Goal: Information Seeking & Learning: Find contact information

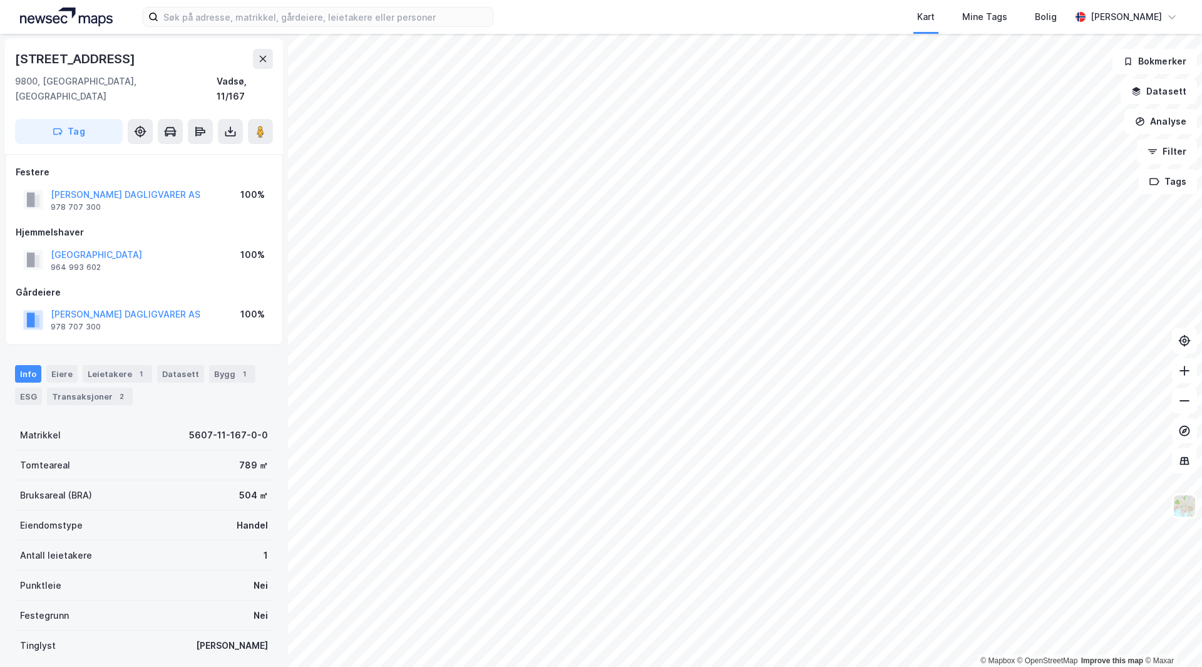
drag, startPoint x: 77, startPoint y: 190, endPoint x: 54, endPoint y: 198, distance: 24.0
click at [48, 198] on div "[PERSON_NAME] AS 978 707 300 100%" at bounding box center [144, 200] width 257 height 30
drag, startPoint x: 103, startPoint y: 196, endPoint x: 51, endPoint y: 194, distance: 51.4
click at [51, 194] on div "[PERSON_NAME] AS 978 707 300 100%" at bounding box center [144, 200] width 257 height 30
copy div "978 707 300"
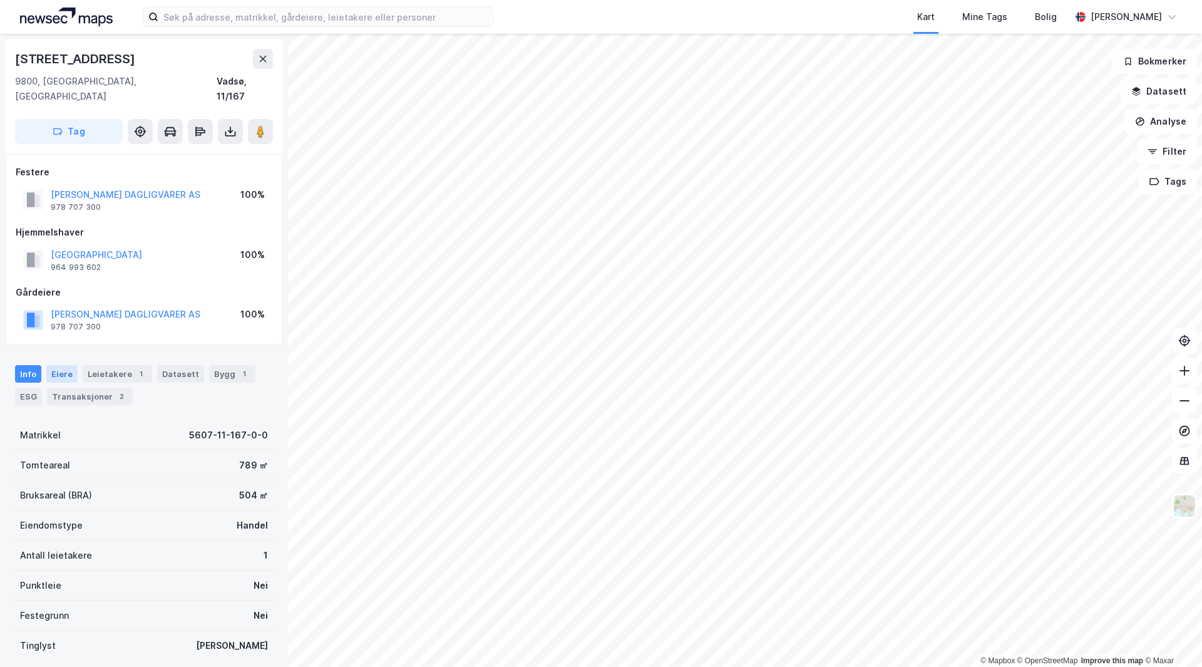
click at [62, 365] on div "Eiere" at bounding box center [61, 374] width 31 height 18
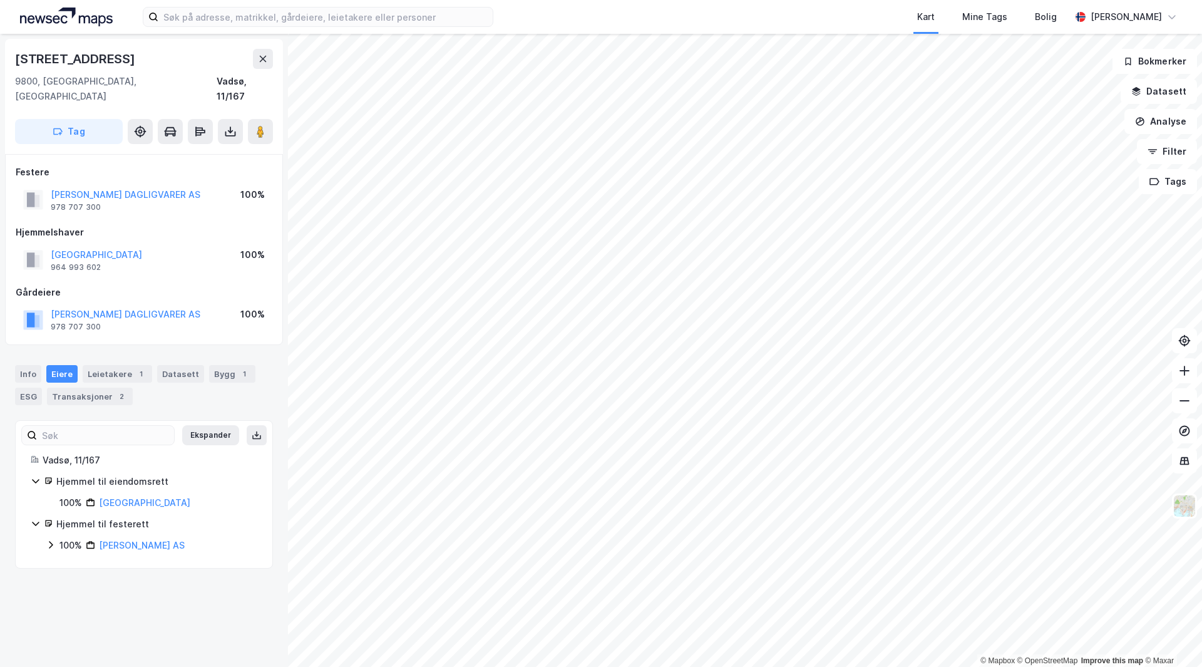
click at [49, 540] on icon at bounding box center [51, 545] width 10 height 10
drag, startPoint x: 76, startPoint y: 193, endPoint x: 51, endPoint y: 198, distance: 25.4
click at [53, 198] on div "[PERSON_NAME] AS 978 707 300 100%" at bounding box center [144, 200] width 257 height 30
drag, startPoint x: 49, startPoint y: 193, endPoint x: 109, endPoint y: 194, distance: 59.5
click at [109, 194] on div "[PERSON_NAME] AS 978 707 300" at bounding box center [111, 199] width 177 height 25
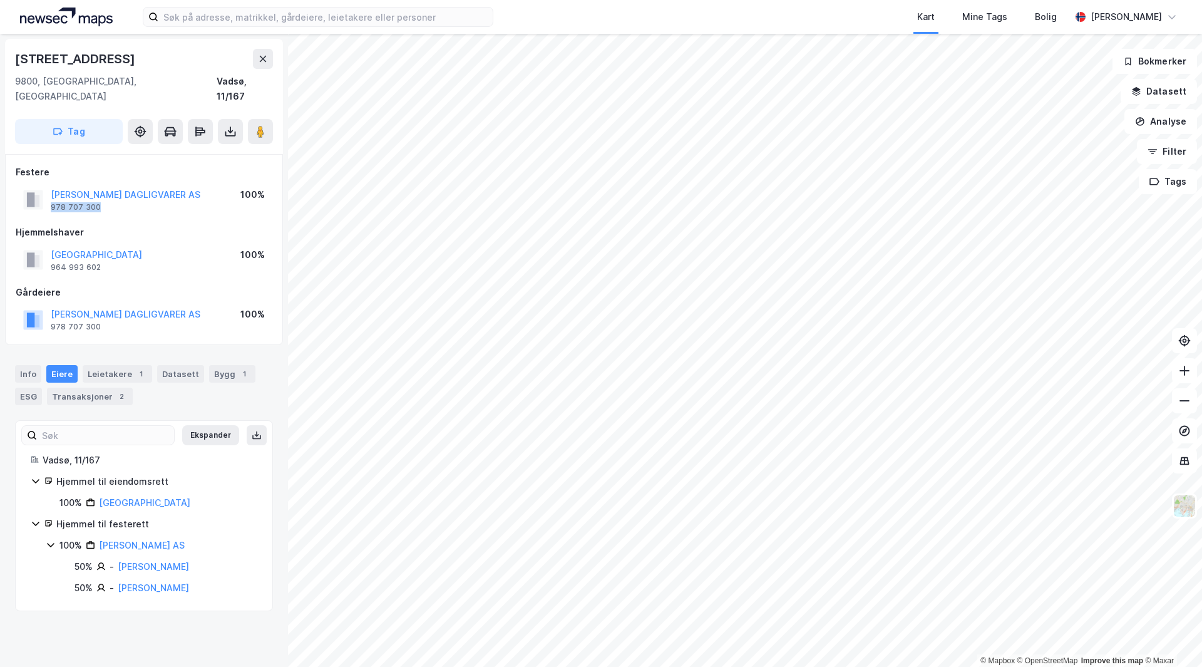
copy div "978 707 300"
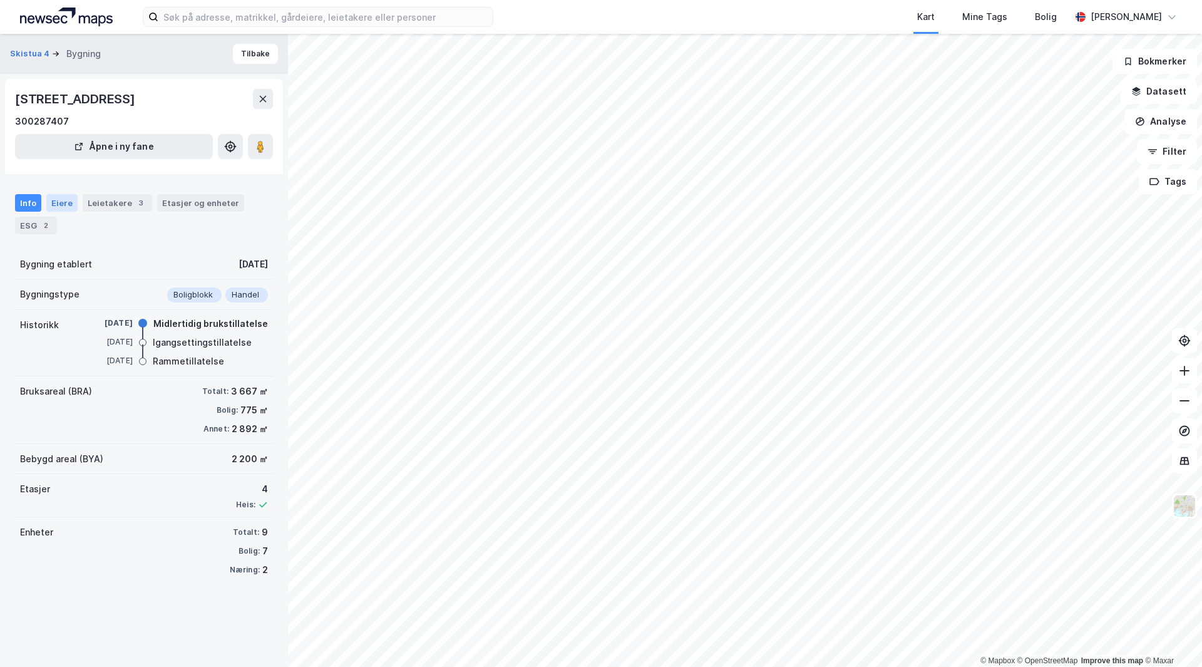
click at [54, 198] on div "Eiere" at bounding box center [61, 203] width 31 height 18
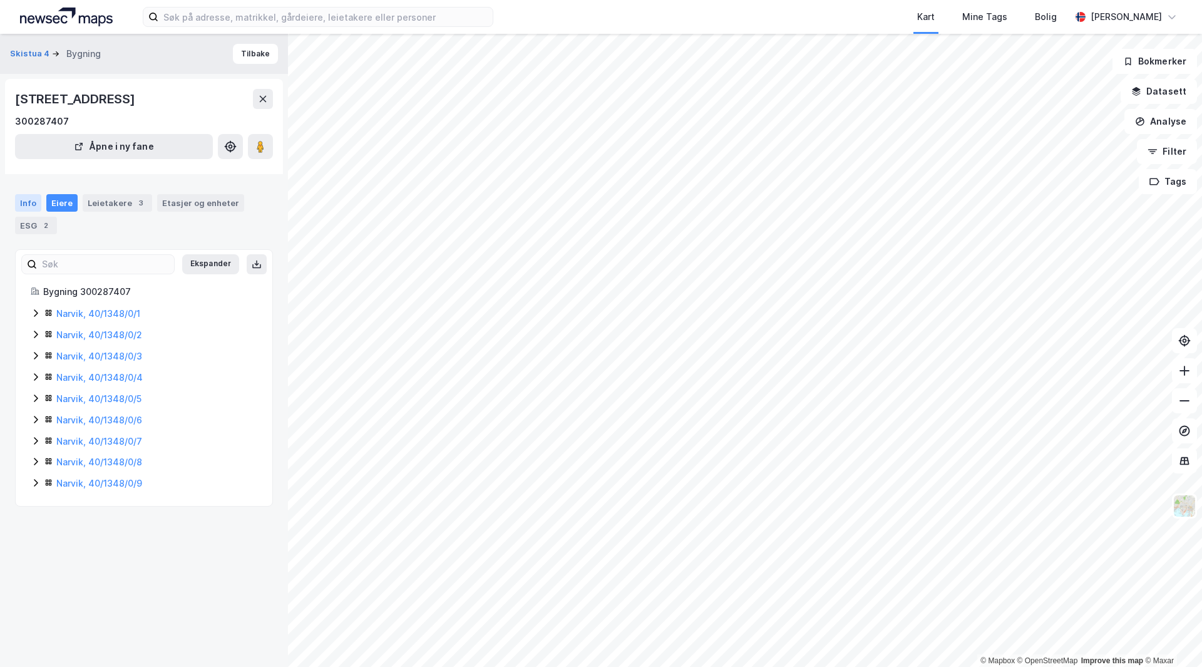
click at [32, 200] on div "Info" at bounding box center [28, 203] width 26 height 18
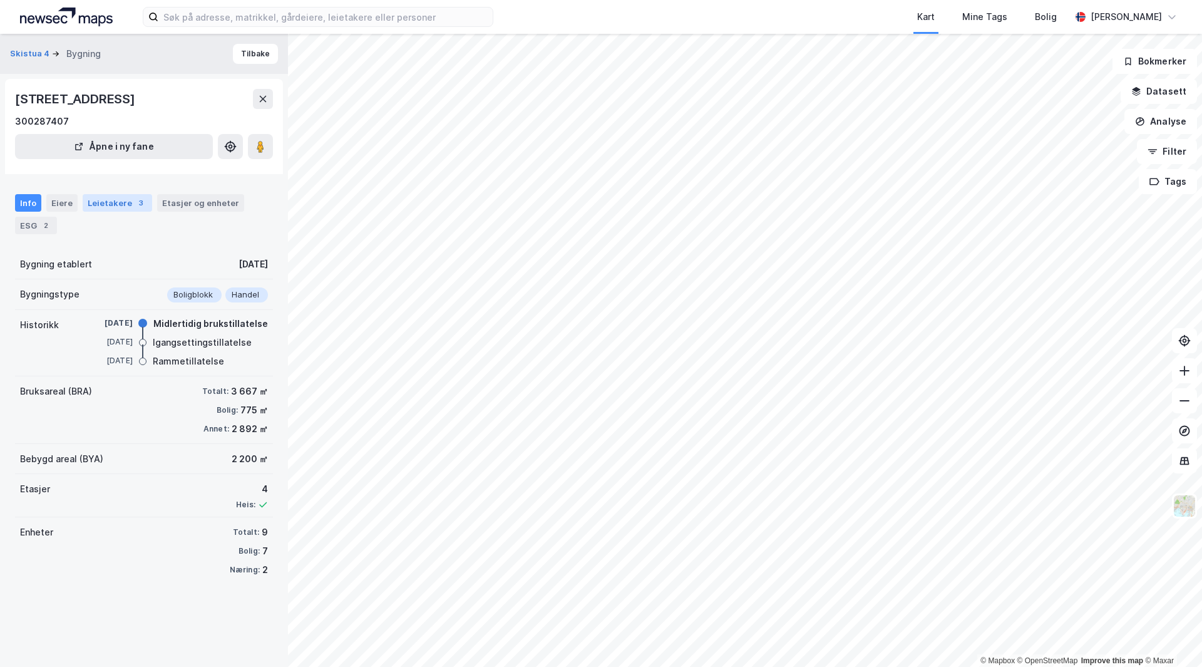
click at [128, 200] on div "Leietakere 3" at bounding box center [117, 203] width 69 height 18
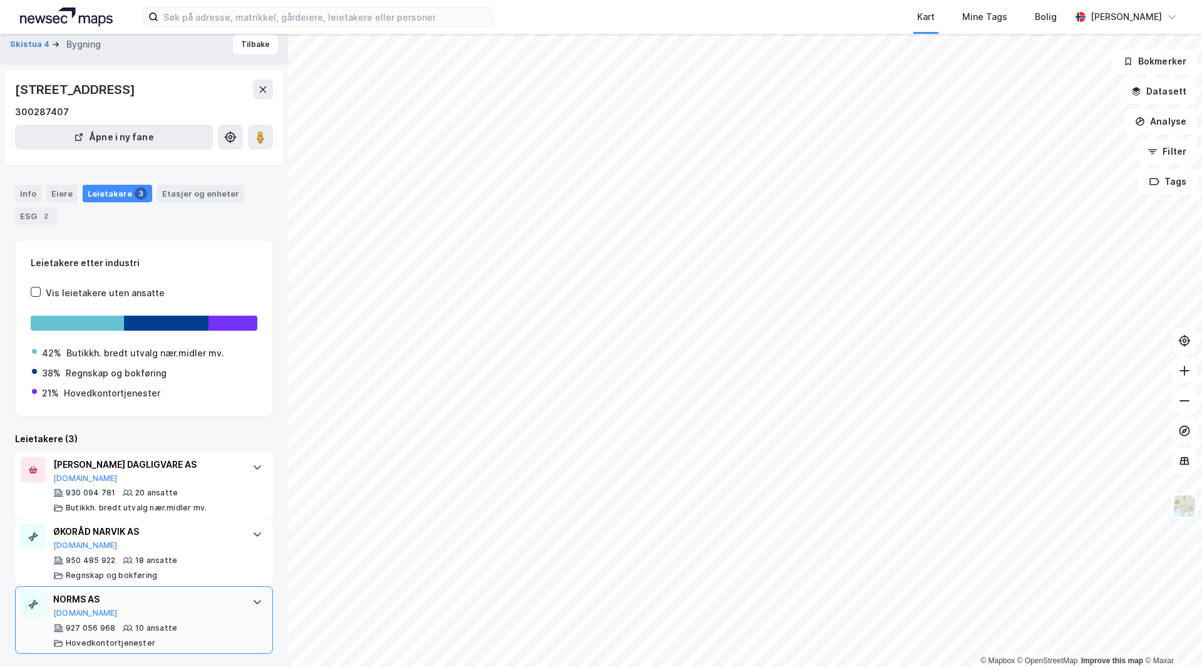
scroll to position [12, 0]
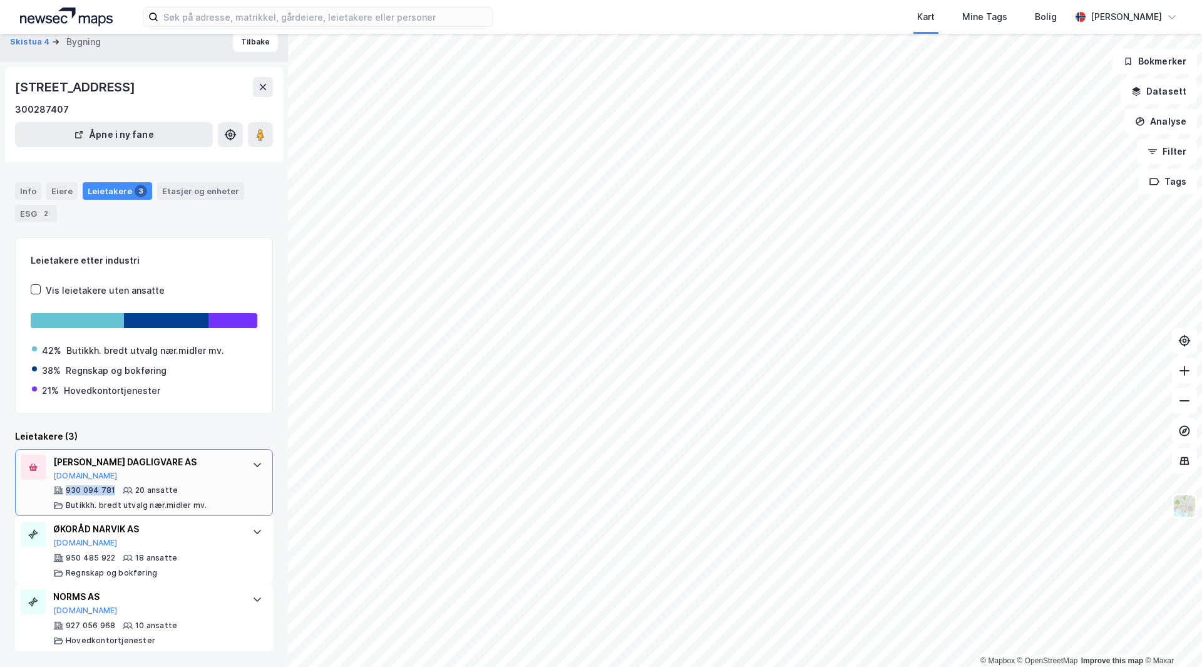
drag, startPoint x: 113, startPoint y: 490, endPoint x: 65, endPoint y: 489, distance: 47.6
click at [65, 489] on div "930 094 781 20 ansatte Butikkh. bredt utvalg nær.midler mv." at bounding box center [146, 497] width 187 height 25
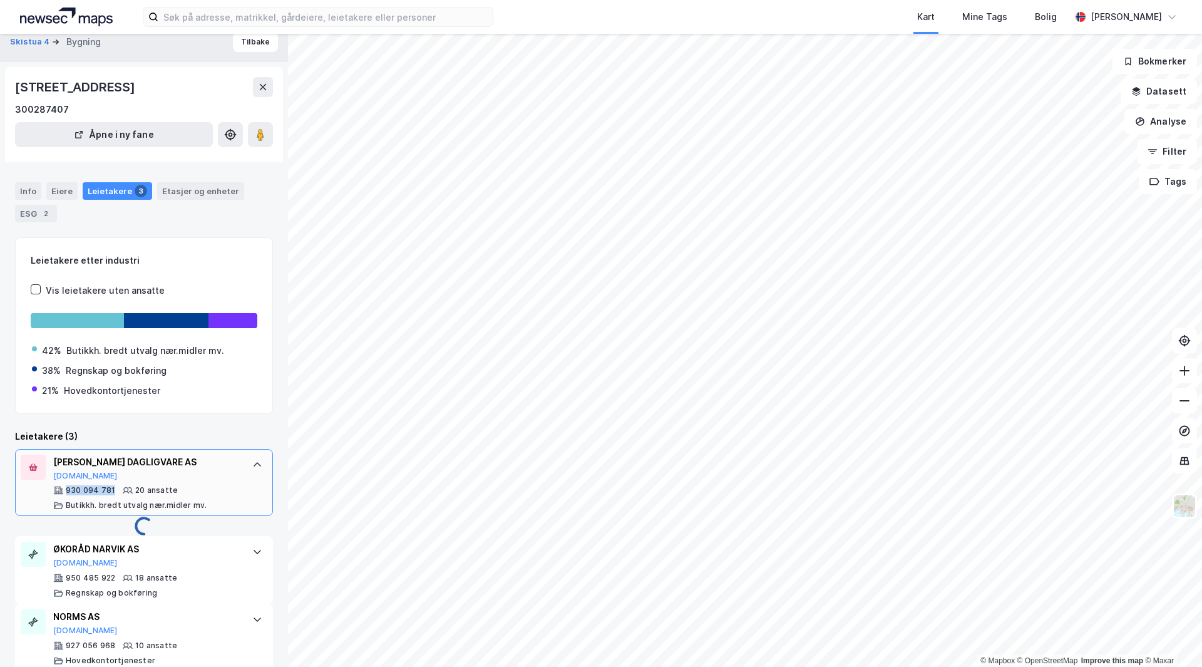
copy div "930 094 781"
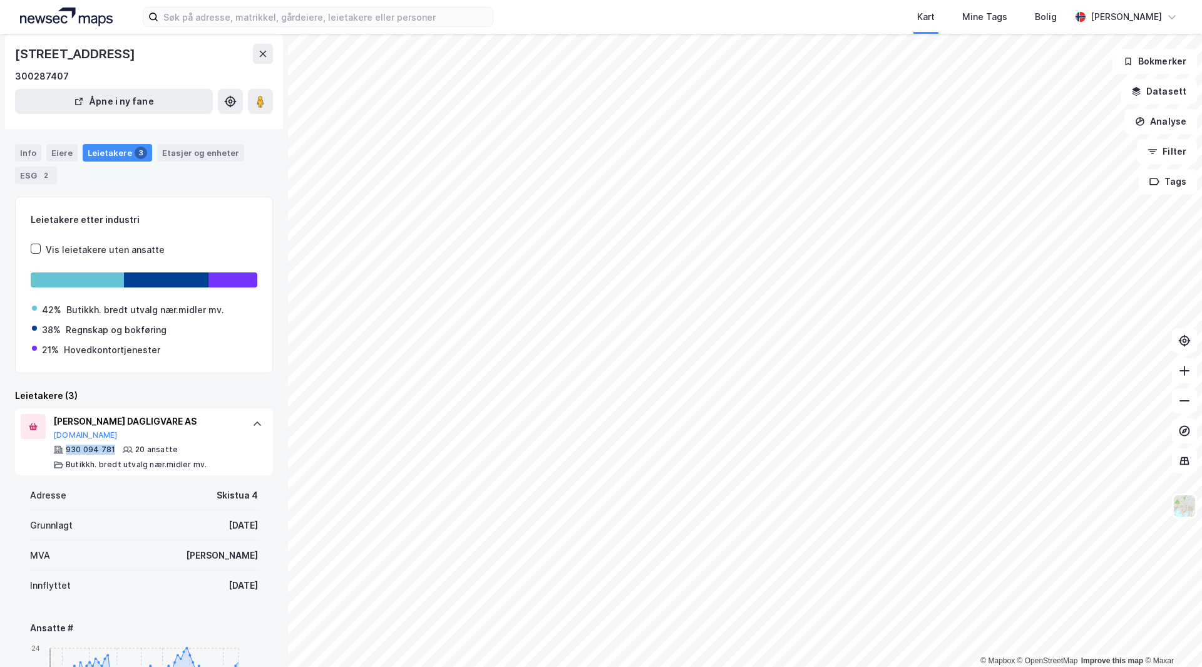
scroll to position [74, 0]
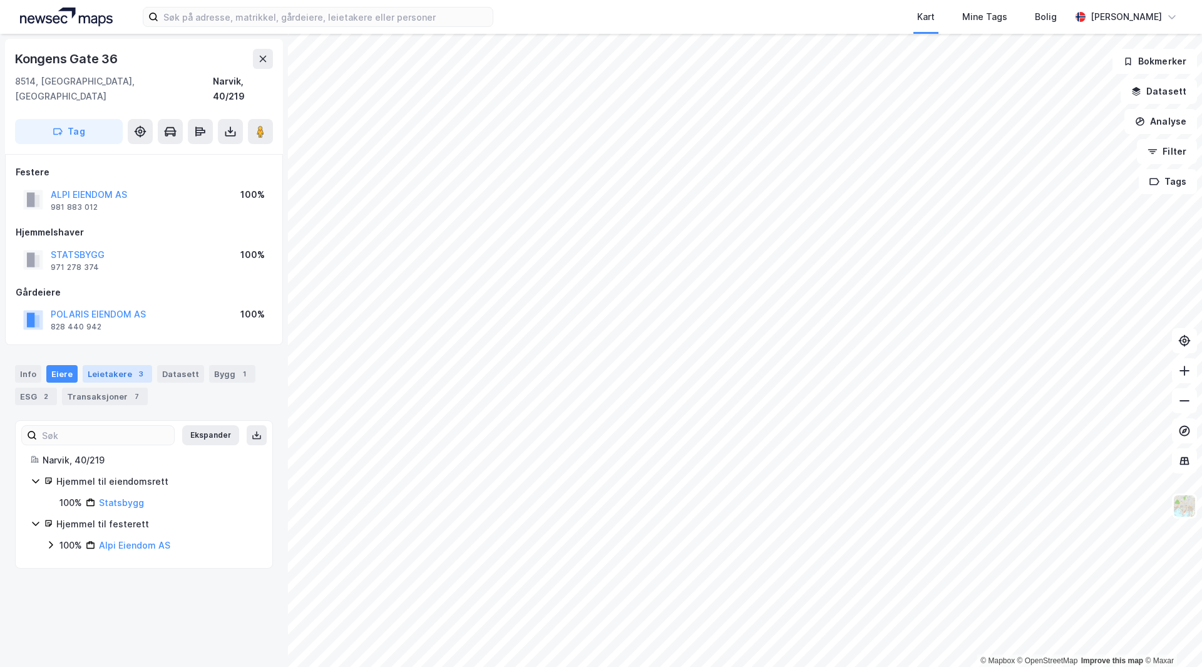
click at [146, 365] on div "Leietakere 3" at bounding box center [117, 374] width 69 height 18
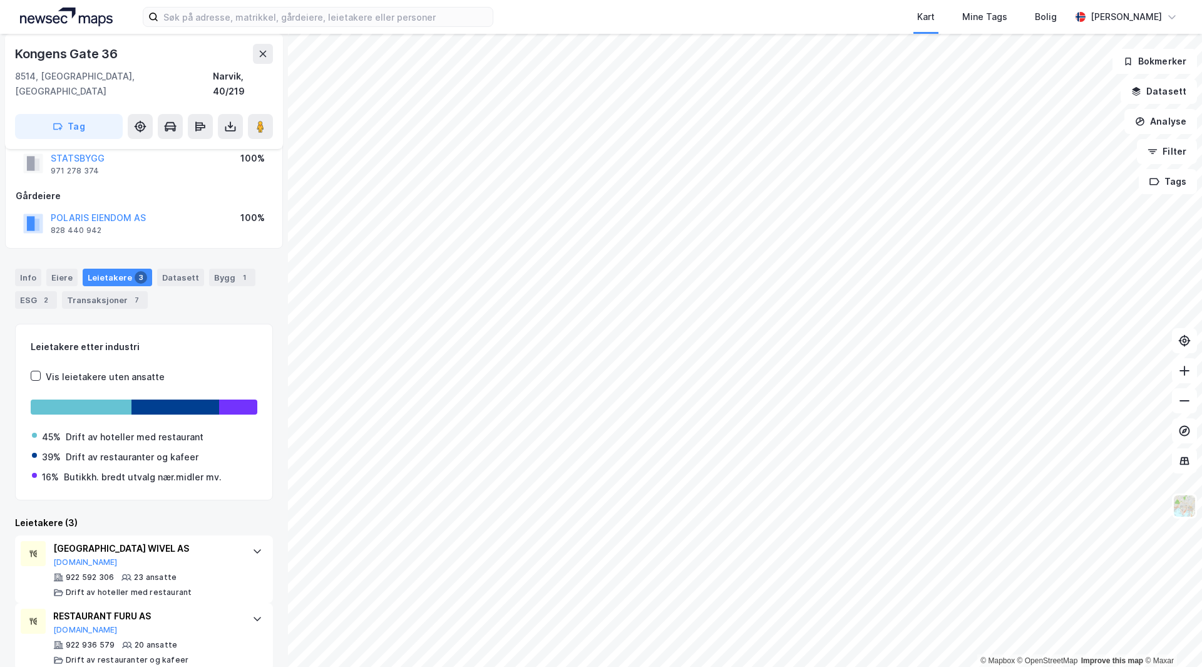
scroll to position [168, 0]
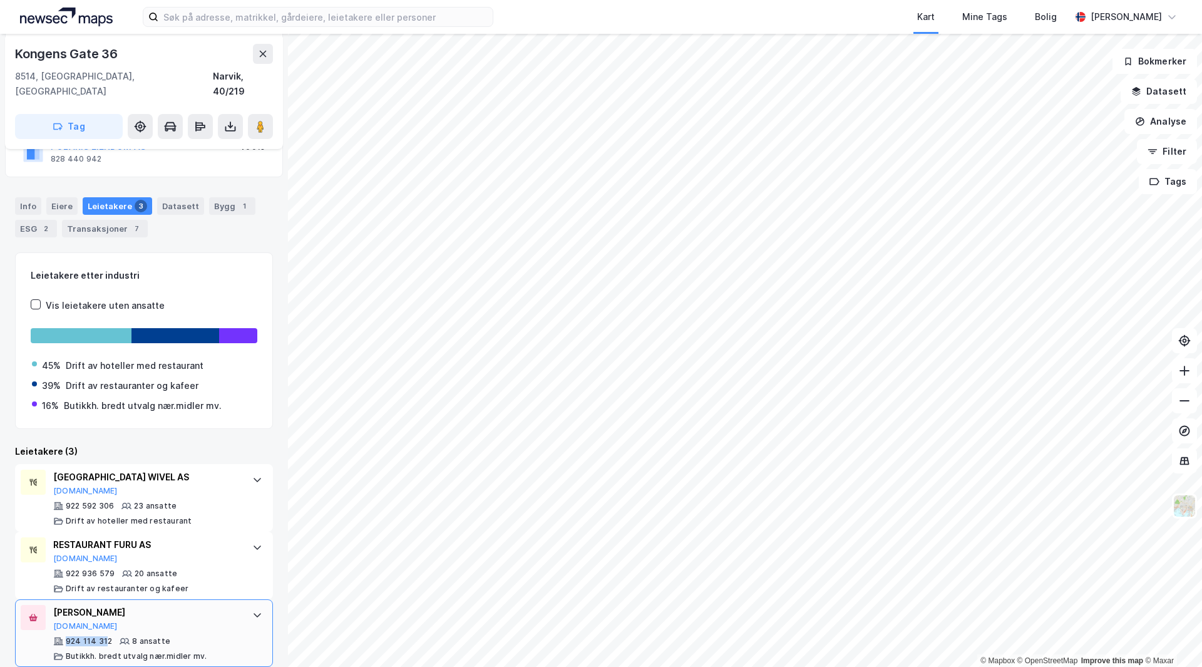
drag, startPoint x: 108, startPoint y: 625, endPoint x: 67, endPoint y: 627, distance: 40.8
click at [67, 636] on div "924 114 312" at bounding box center [89, 641] width 46 height 10
drag, startPoint x: 109, startPoint y: 625, endPoint x: 73, endPoint y: 626, distance: 36.3
click at [73, 636] on div "924 114 312" at bounding box center [89, 641] width 46 height 10
drag, startPoint x: 74, startPoint y: 624, endPoint x: 110, endPoint y: 628, distance: 35.3
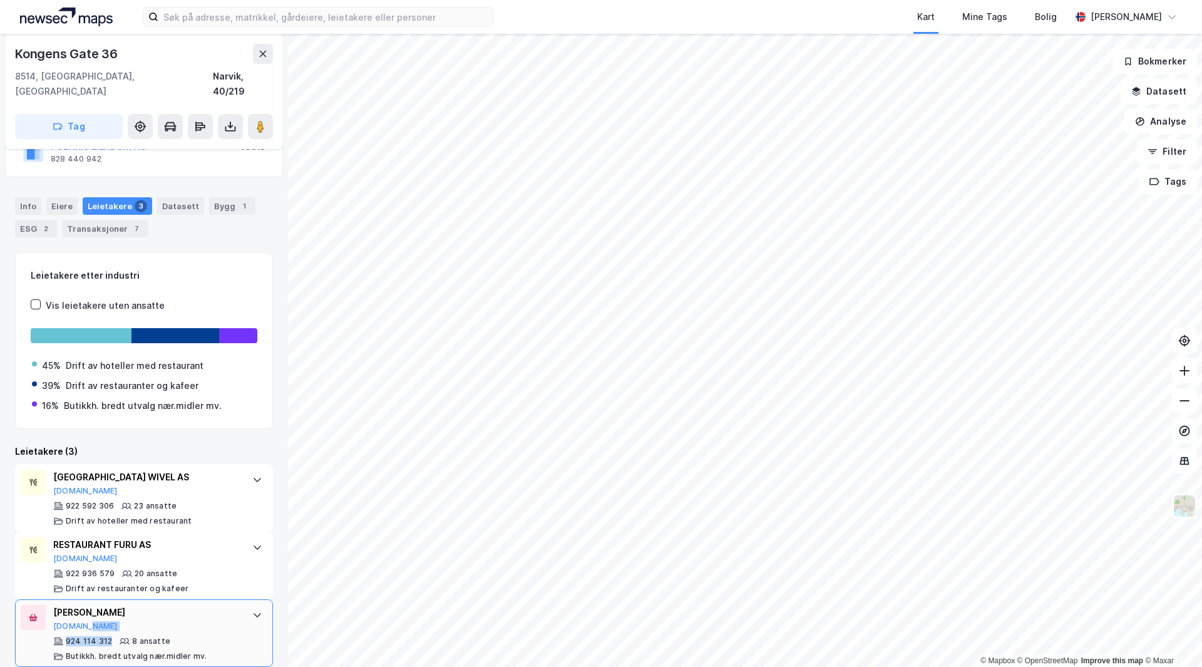
click at [110, 636] on div "924 114 312" at bounding box center [82, 641] width 59 height 10
copy div "924 114 312"
